Goal: Information Seeking & Learning: Learn about a topic

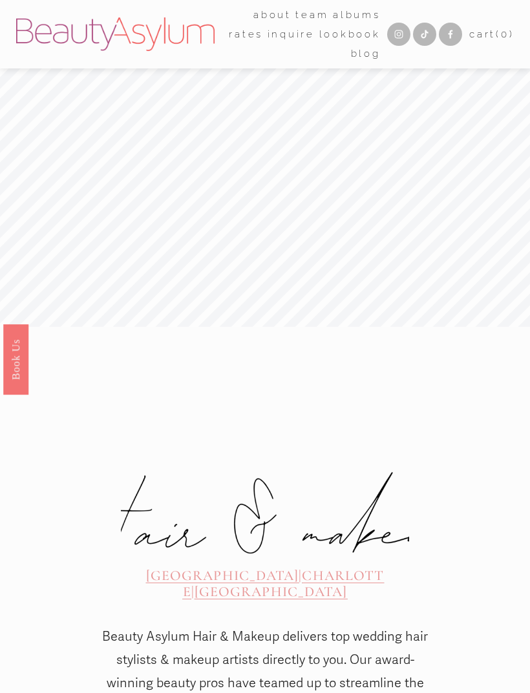
click at [0, 0] on div at bounding box center [0, 0] width 0 height 0
click at [269, 369] on link "Rates" at bounding box center [265, 353] width 85 height 32
click at [0, 0] on button "Open Menu Close Menu" at bounding box center [0, 0] width 0 height 0
click at [0, 0] on div at bounding box center [0, 0] width 0 height 0
click at [282, 355] on link "Rates" at bounding box center [265, 353] width 85 height 32
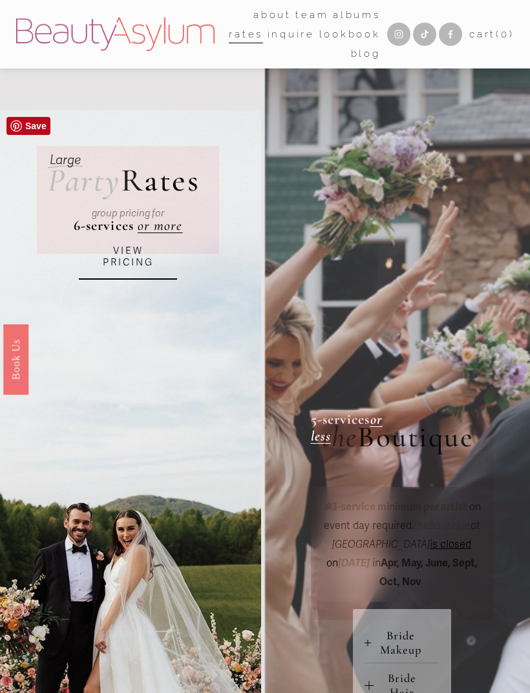
click at [128, 260] on link "VIEW PRICING" at bounding box center [128, 257] width 98 height 45
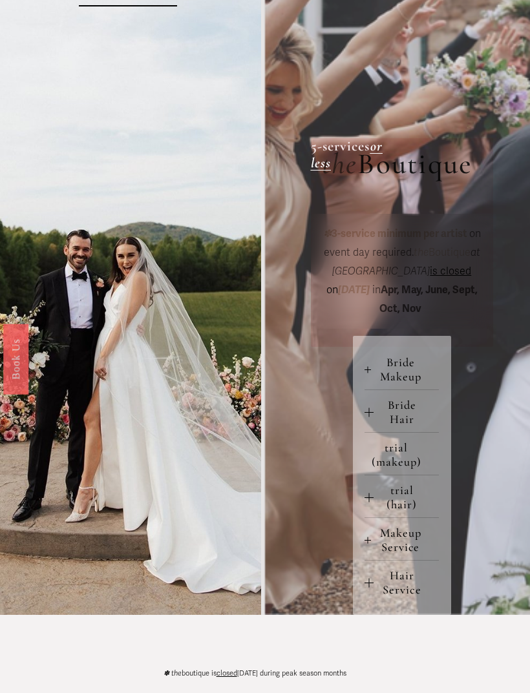
scroll to position [280, 0]
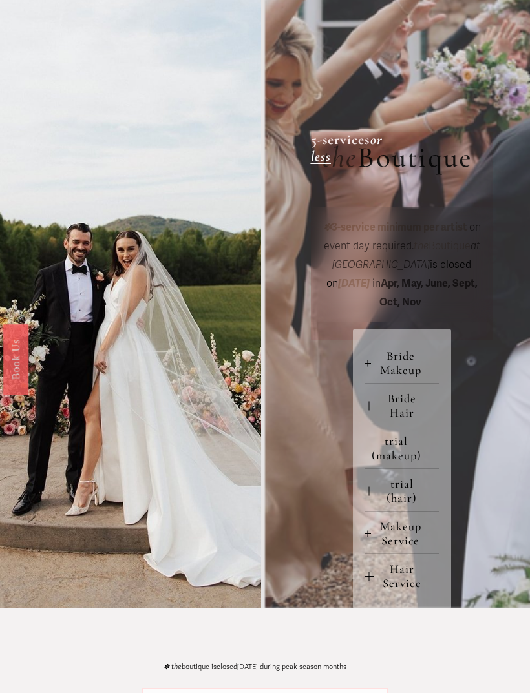
click at [441, 161] on span "Boutique" at bounding box center [414, 158] width 115 height 36
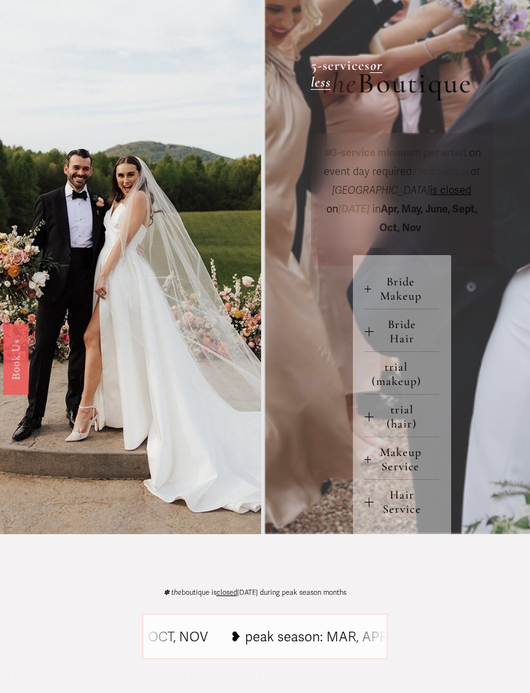
scroll to position [346, 0]
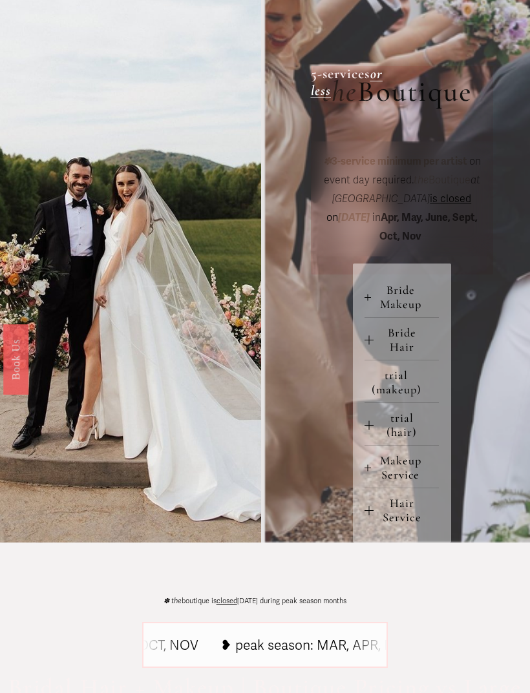
click at [406, 168] on strong "3-service minimum per artist" at bounding box center [399, 161] width 136 height 13
click at [430, 109] on span "Boutique" at bounding box center [414, 92] width 115 height 36
click at [341, 84] on em "or less" at bounding box center [347, 82] width 72 height 34
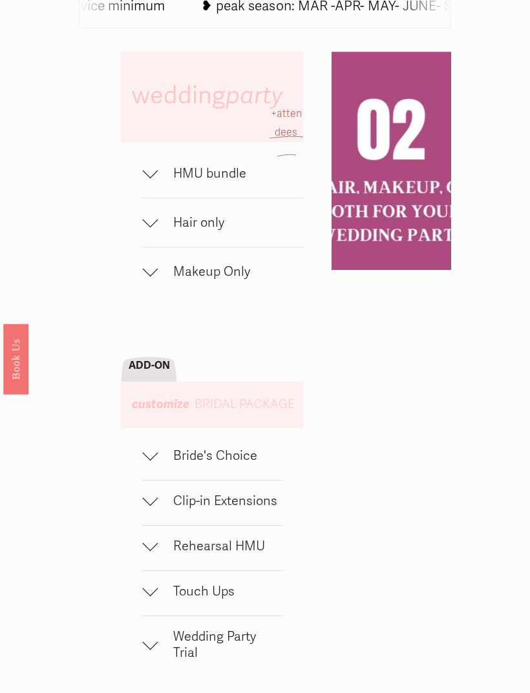
scroll to position [617, 0]
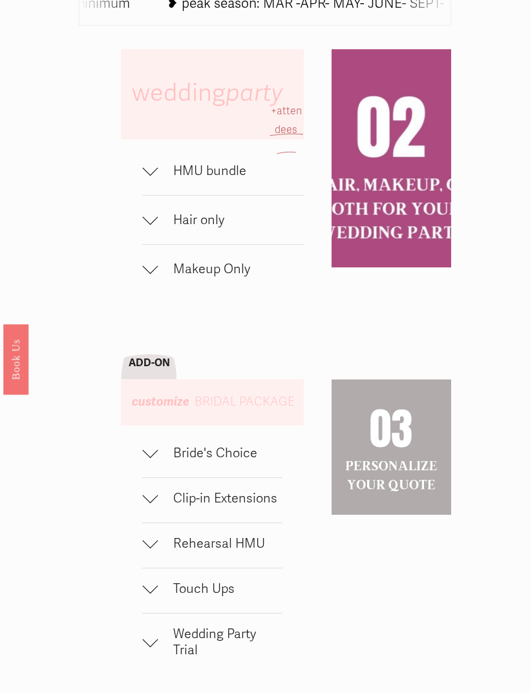
click at [147, 178] on div at bounding box center [150, 171] width 16 height 16
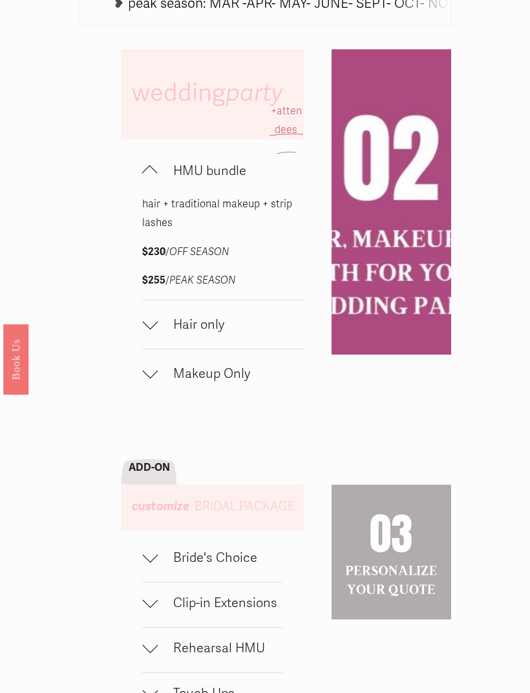
click at [157, 178] on div at bounding box center [150, 171] width 16 height 16
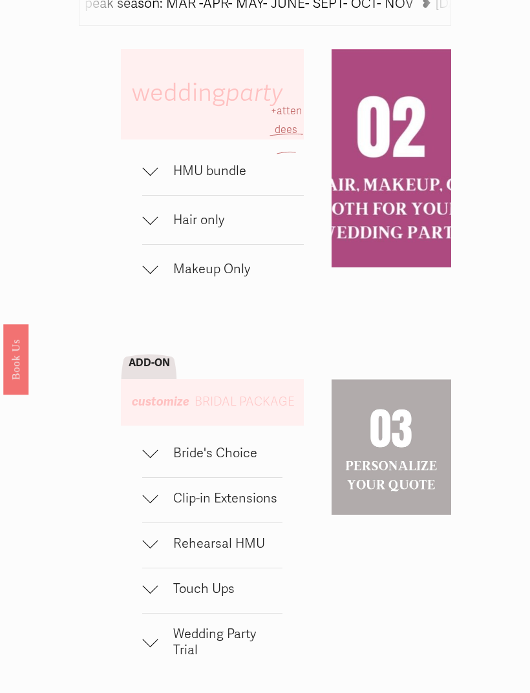
click at [130, 191] on div "wedding party HMU bundle hair + traditional makeup + strip lashes $230 / OFF SE…" at bounding box center [265, 524] width 530 height 950
click at [147, 176] on div at bounding box center [150, 168] width 16 height 16
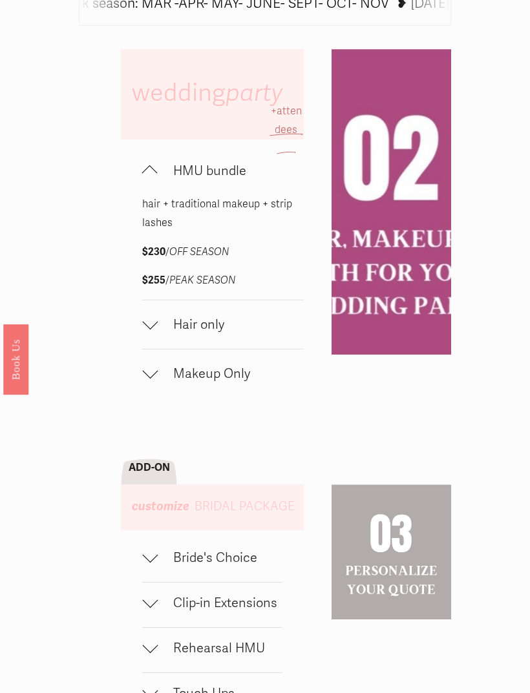
click at [152, 182] on div at bounding box center [150, 174] width 16 height 16
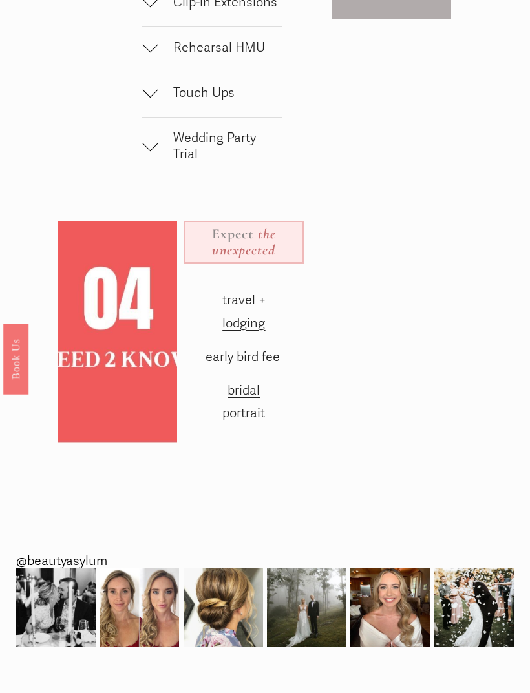
scroll to position [1113, 0]
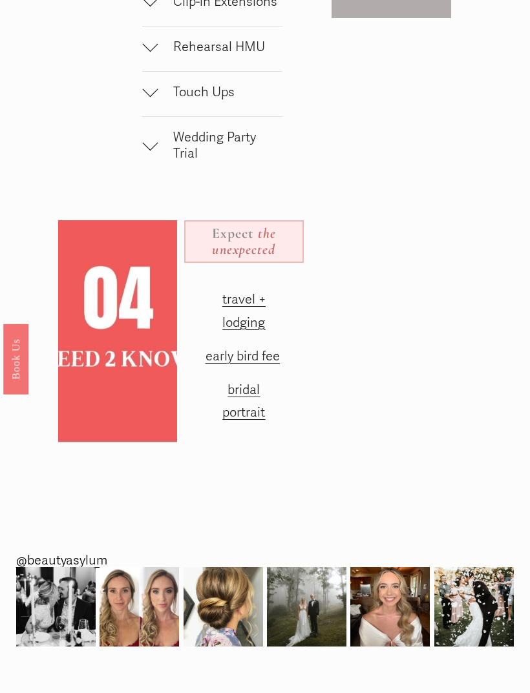
click at [230, 365] on span "early bird fee" at bounding box center [242, 357] width 74 height 16
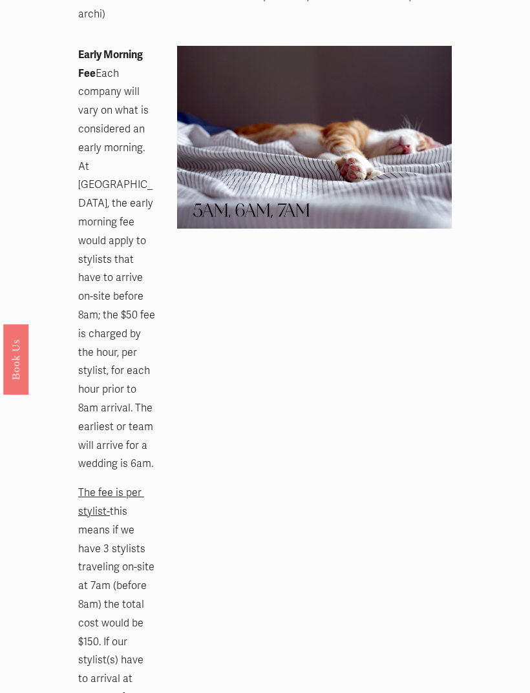
scroll to position [1290, 0]
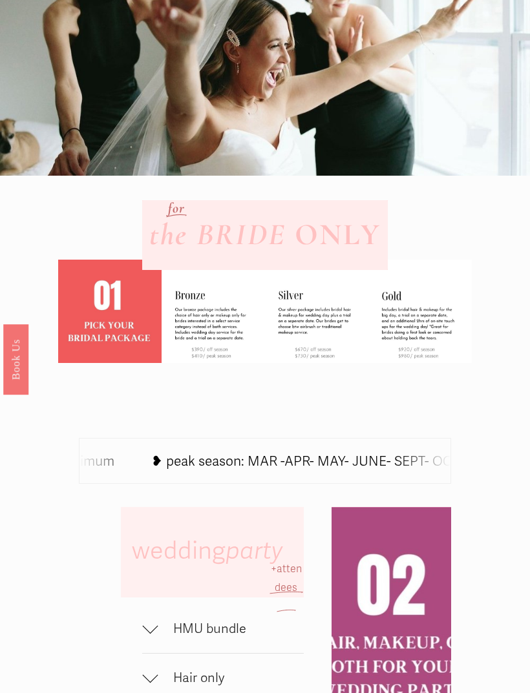
scroll to position [145, 0]
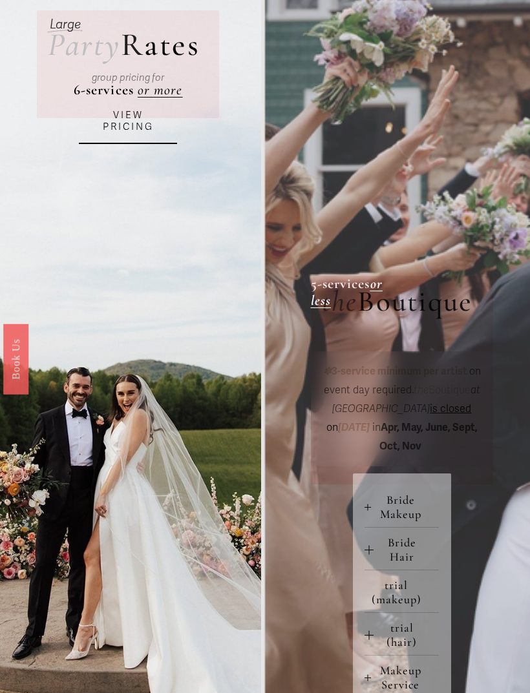
scroll to position [136, 0]
click at [127, 136] on link "VIEW PRICING" at bounding box center [128, 121] width 98 height 45
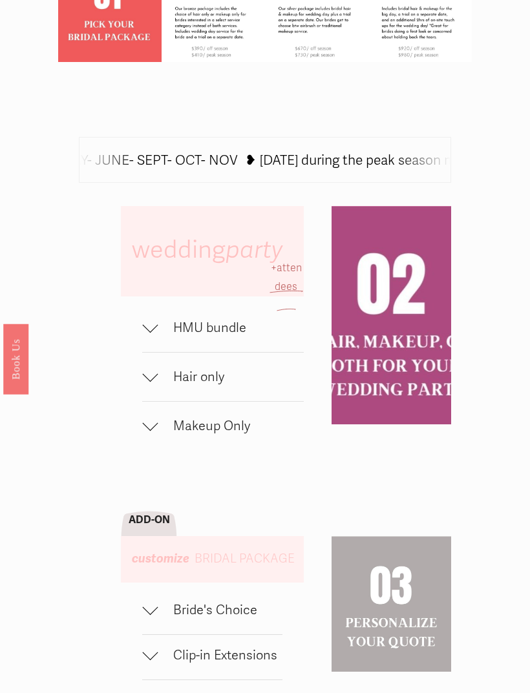
scroll to position [463, 0]
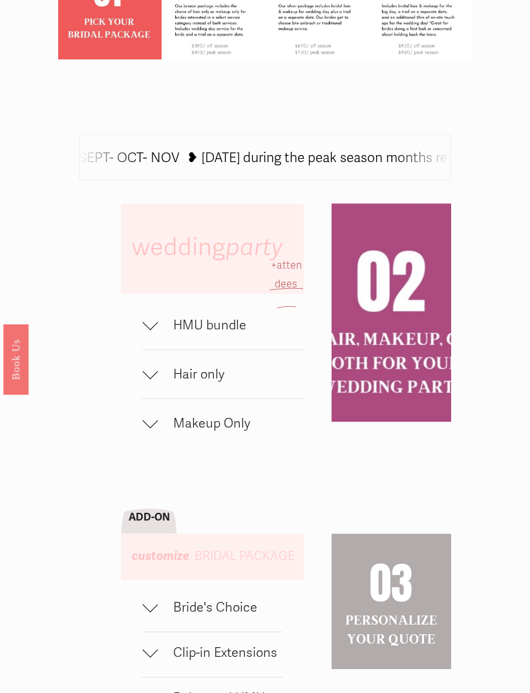
click at [260, 333] on span "HMU bundle" at bounding box center [231, 325] width 146 height 16
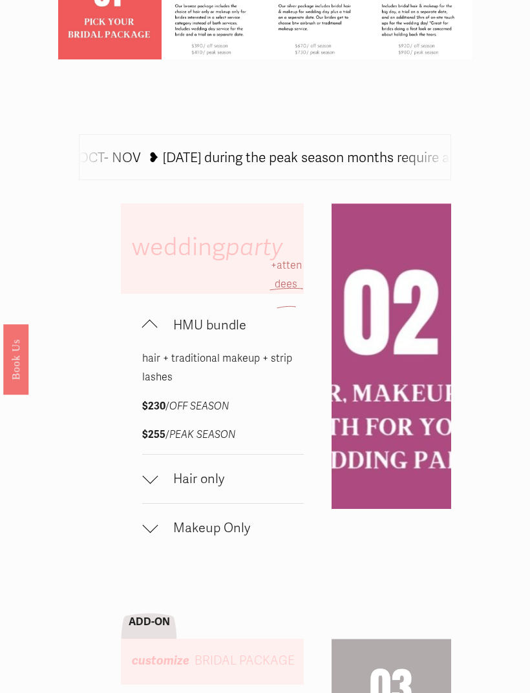
click at [264, 350] on button "HMU bundle" at bounding box center [223, 325] width 162 height 48
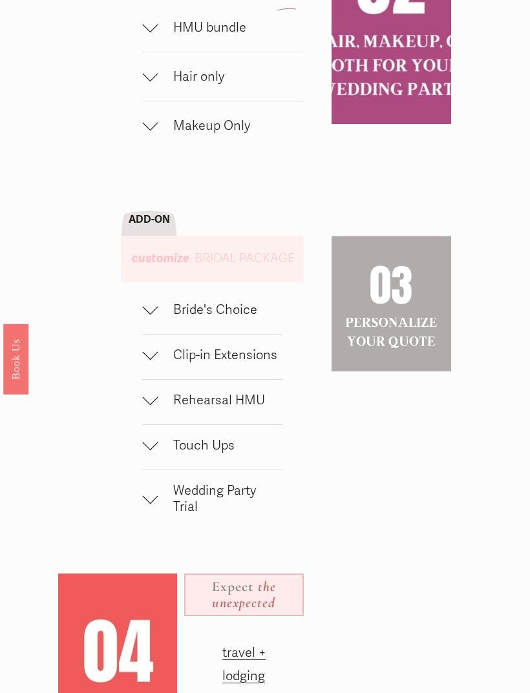
scroll to position [760, 0]
click at [264, 319] on span "Bride's Choice" at bounding box center [220, 310] width 125 height 16
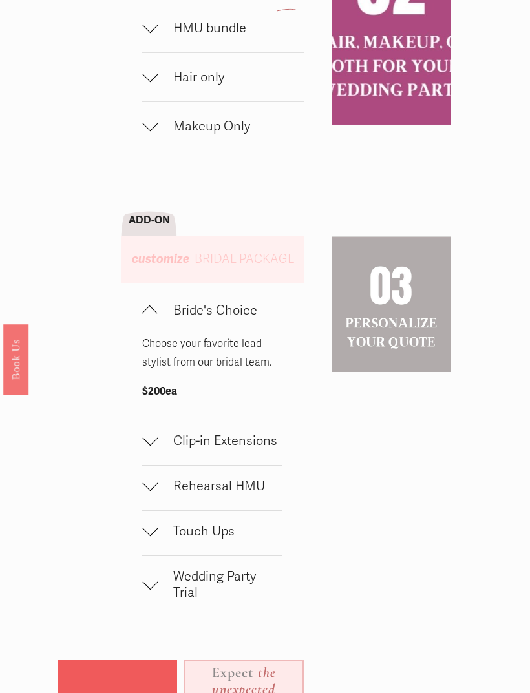
click at [242, 319] on span "Bride's Choice" at bounding box center [220, 310] width 125 height 16
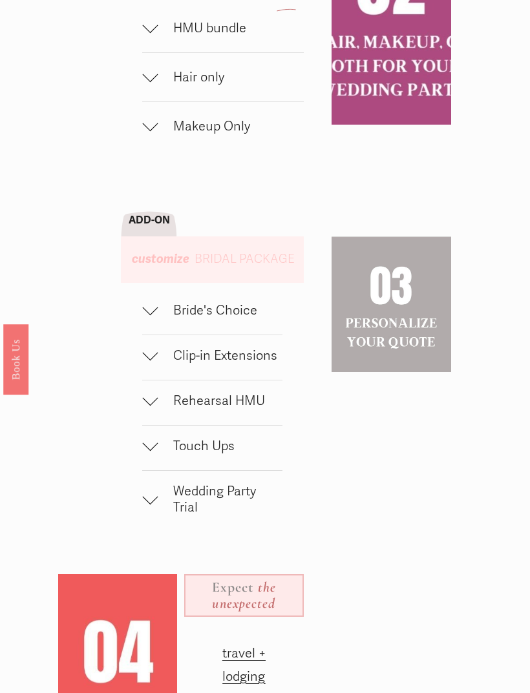
click at [251, 409] on span "Rehearsal HMU" at bounding box center [220, 401] width 125 height 16
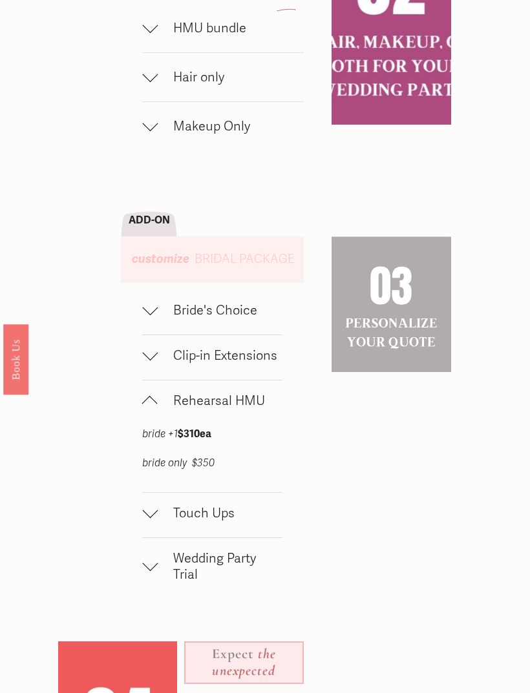
click at [266, 425] on button "Rehearsal HMU" at bounding box center [212, 403] width 140 height 45
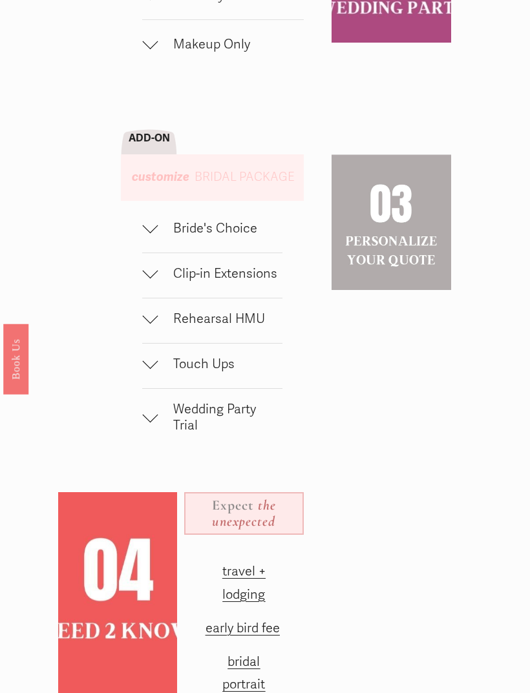
scroll to position [846, 0]
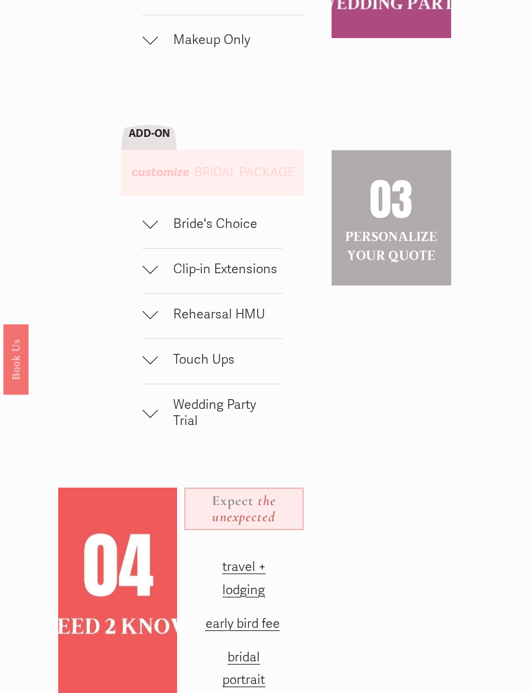
click at [253, 413] on button "Wedding Party Trial" at bounding box center [212, 414] width 140 height 61
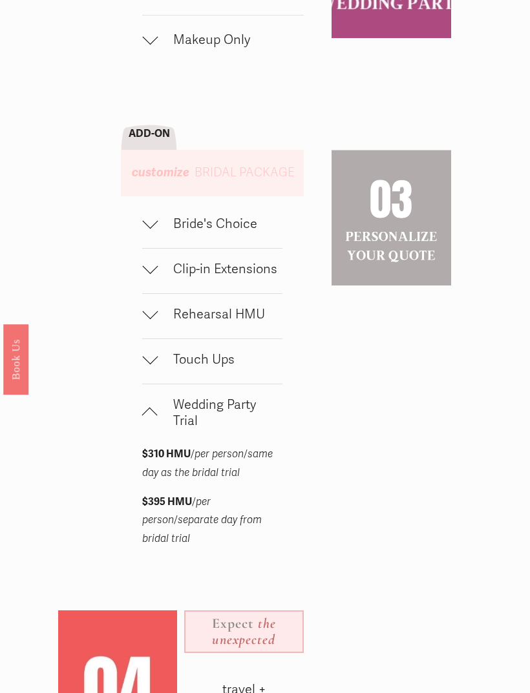
scroll to position [847, 0]
click at [238, 428] on span "Wedding Party Trial" at bounding box center [220, 412] width 125 height 32
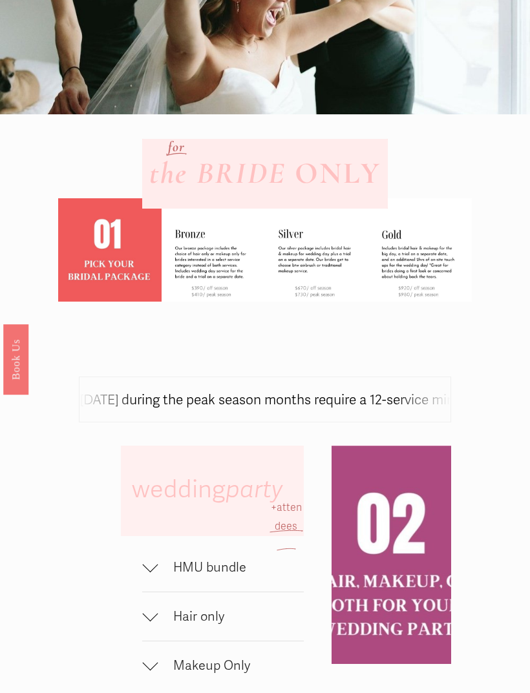
scroll to position [214, 0]
